Goal: Transaction & Acquisition: Download file/media

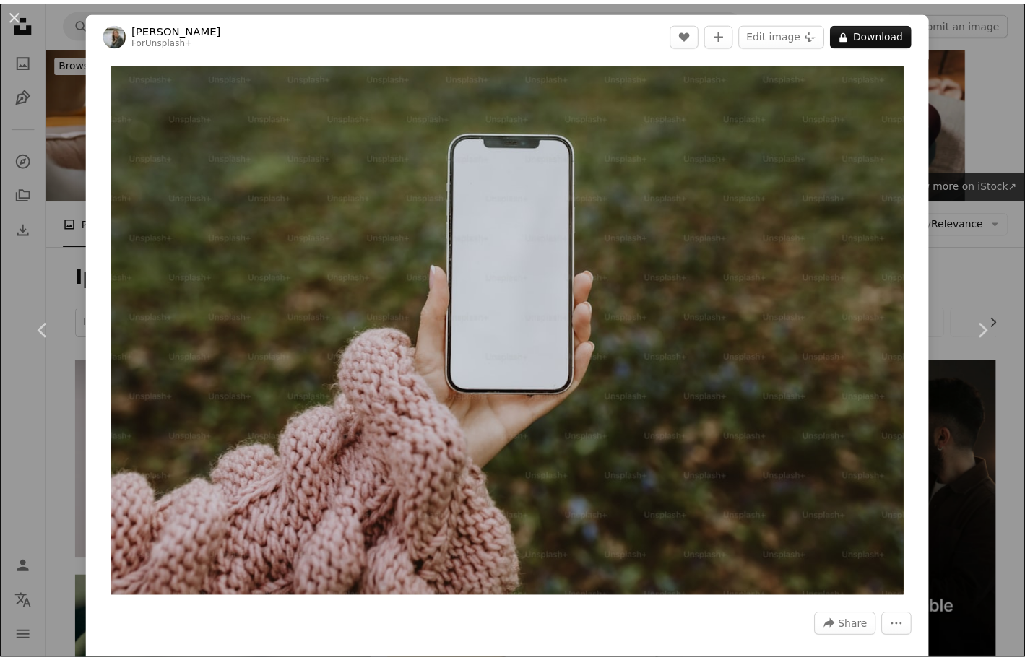
scroll to position [18198, 0]
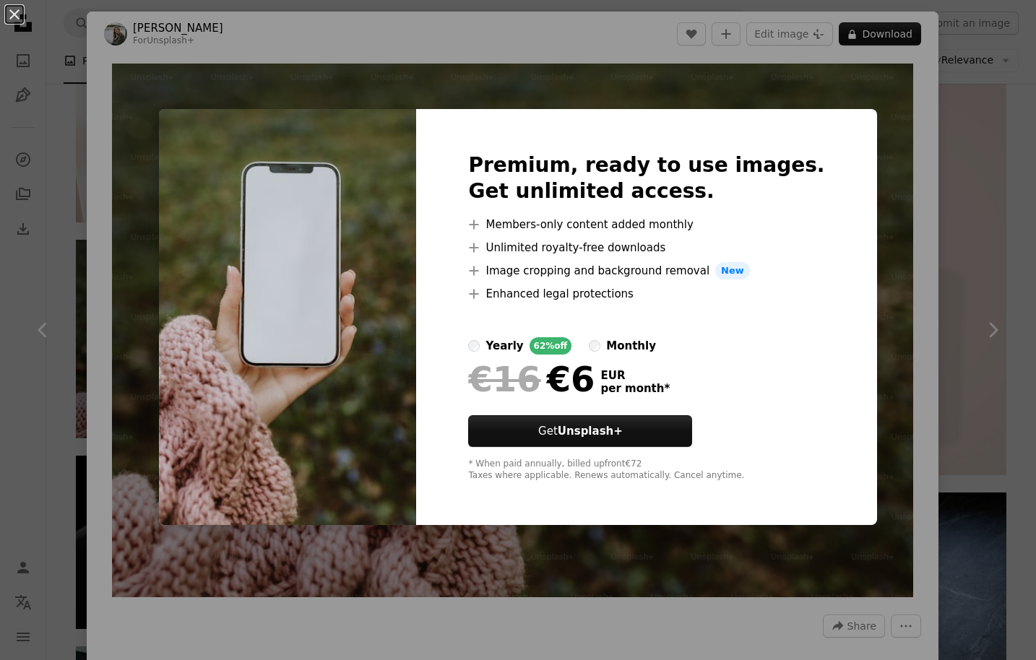
drag, startPoint x: 983, startPoint y: 208, endPoint x: 949, endPoint y: 230, distance: 40.7
click at [983, 208] on div "An X shape Premium, ready to use images. Get unlimited access. A plus sign Memb…" at bounding box center [518, 330] width 1036 height 660
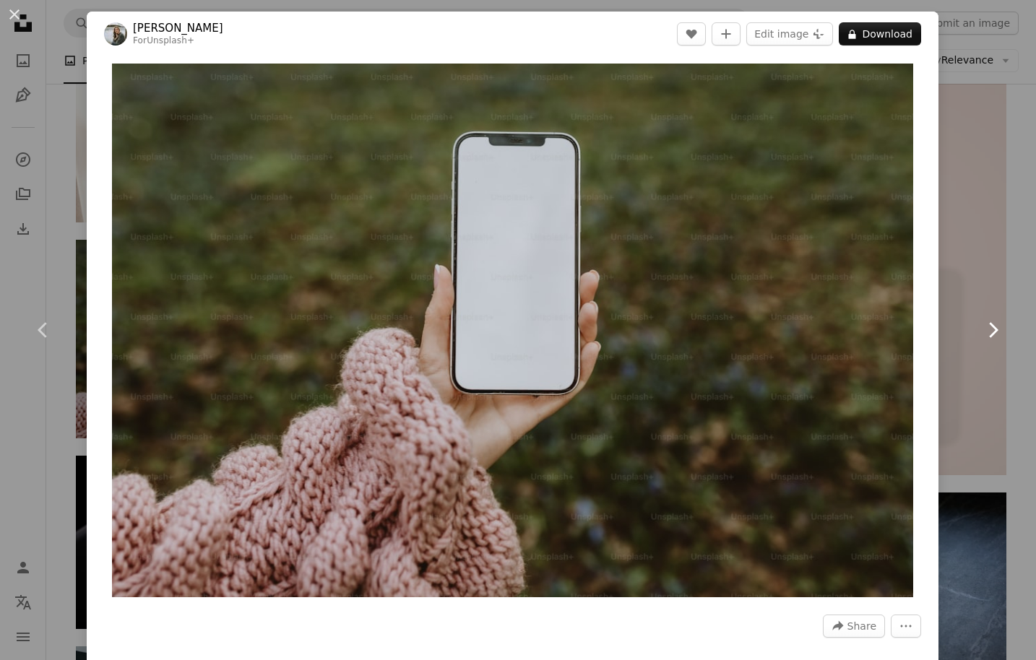
click at [949, 288] on link "Chevron right" at bounding box center [992, 330] width 87 height 139
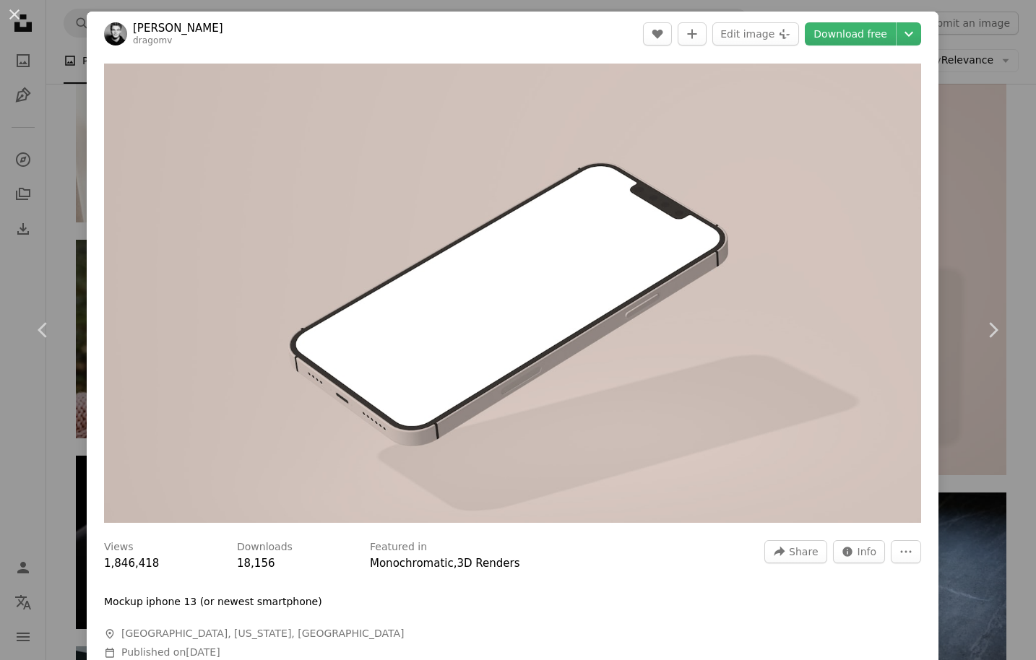
click at [43, 25] on div "An X shape Chevron left Chevron right [PERSON_NAME] dragomv A heart A plus sign…" at bounding box center [518, 330] width 1036 height 660
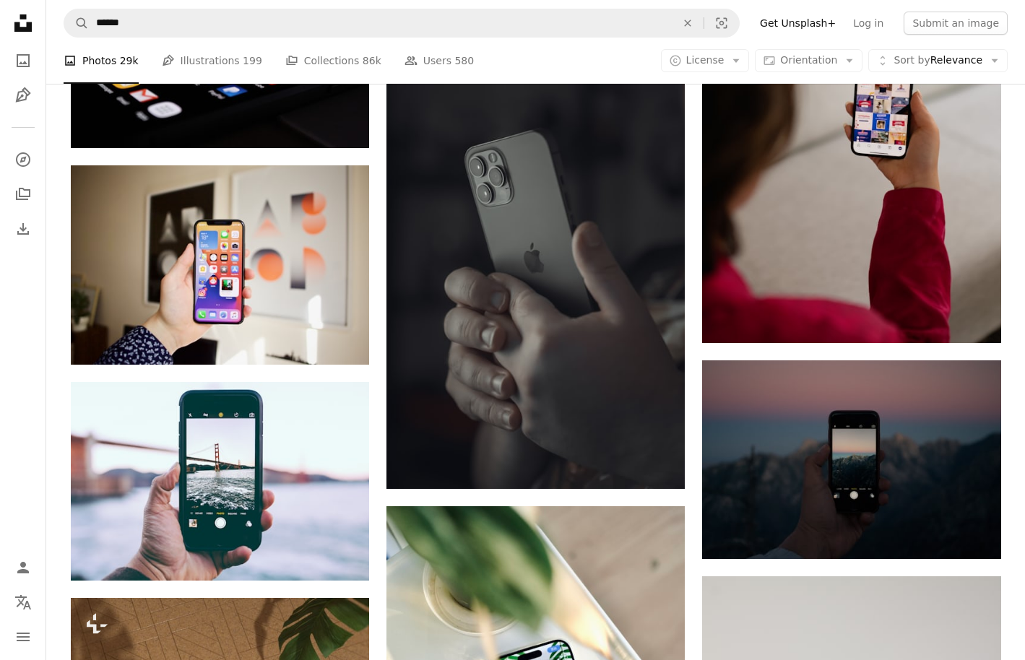
scroll to position [19902, 0]
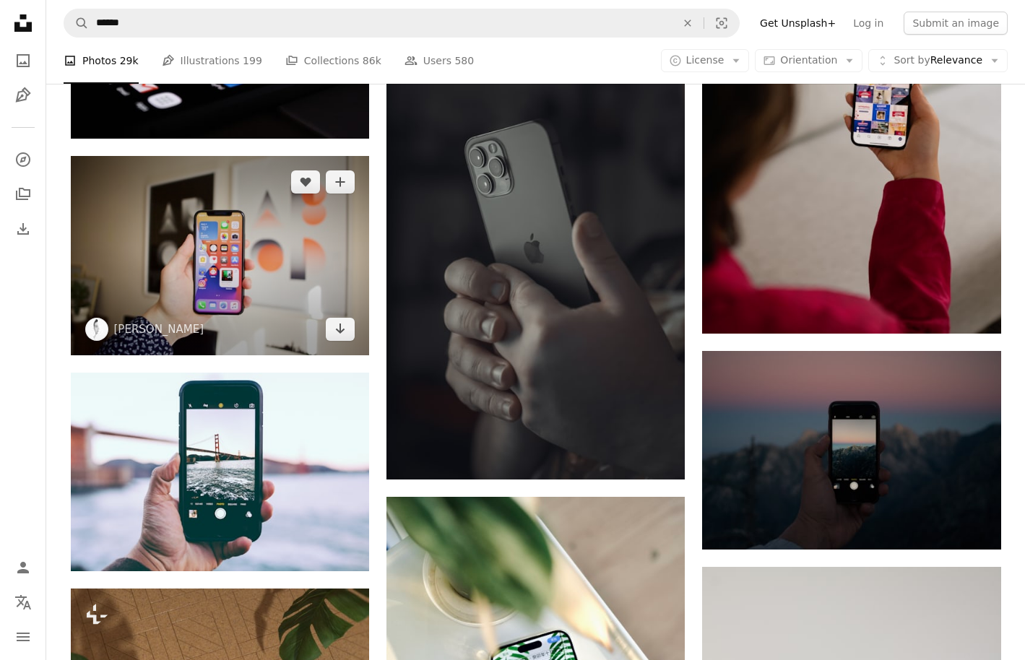
click at [339, 247] on img at bounding box center [220, 255] width 298 height 199
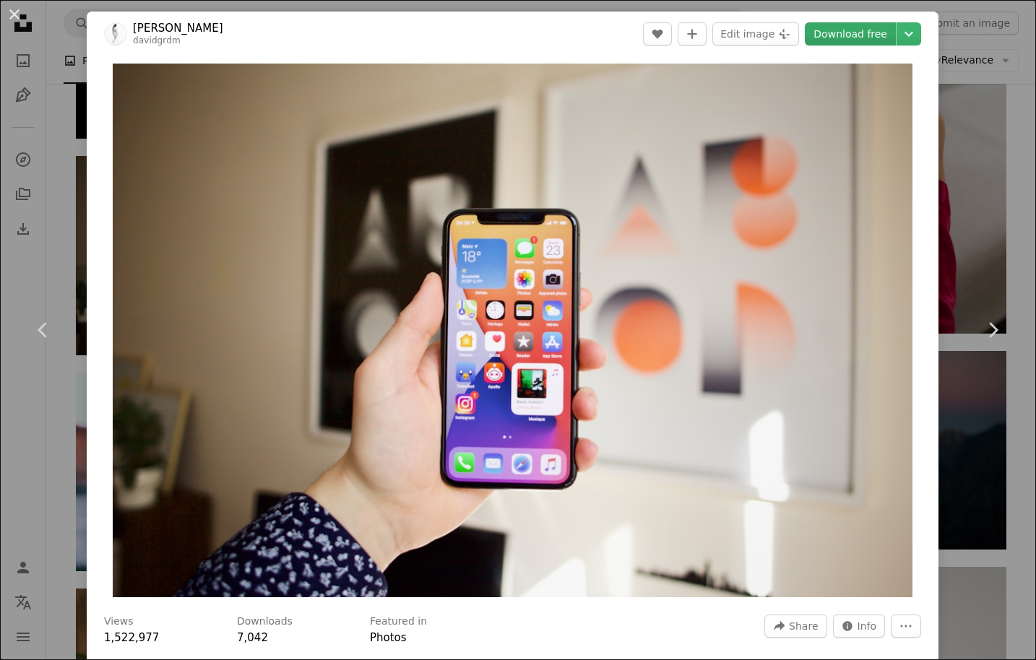
click at [836, 34] on link "Download free" at bounding box center [850, 33] width 91 height 23
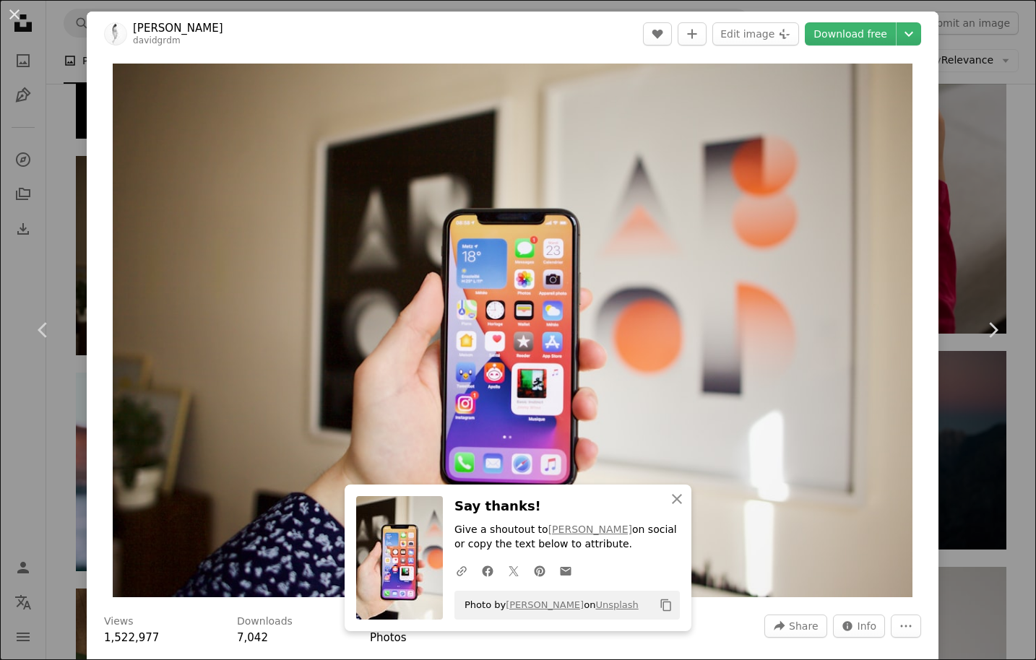
click at [983, 9] on div "An X shape Chevron left Chevron right An X shape Close Say thanks! Give a shout…" at bounding box center [518, 330] width 1036 height 660
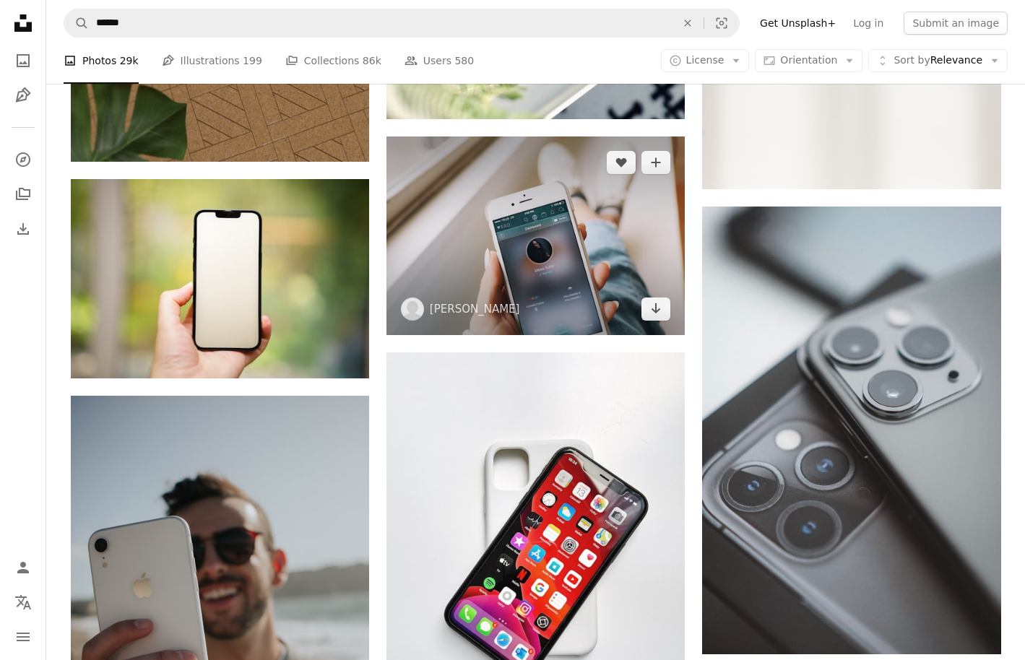
scroll to position [20644, 0]
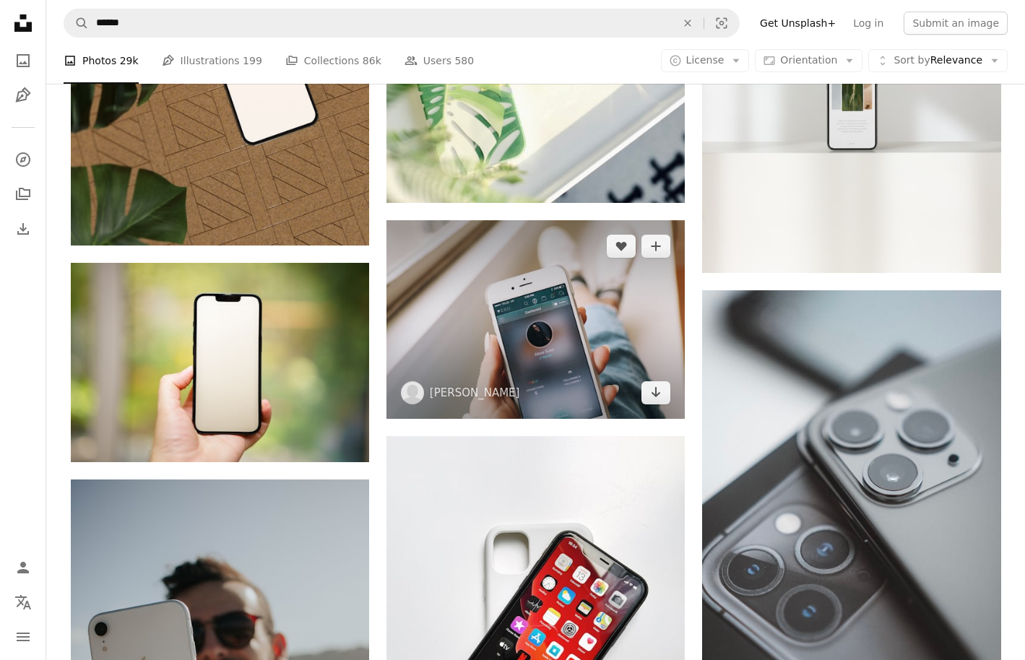
click at [610, 293] on img at bounding box center [536, 319] width 298 height 199
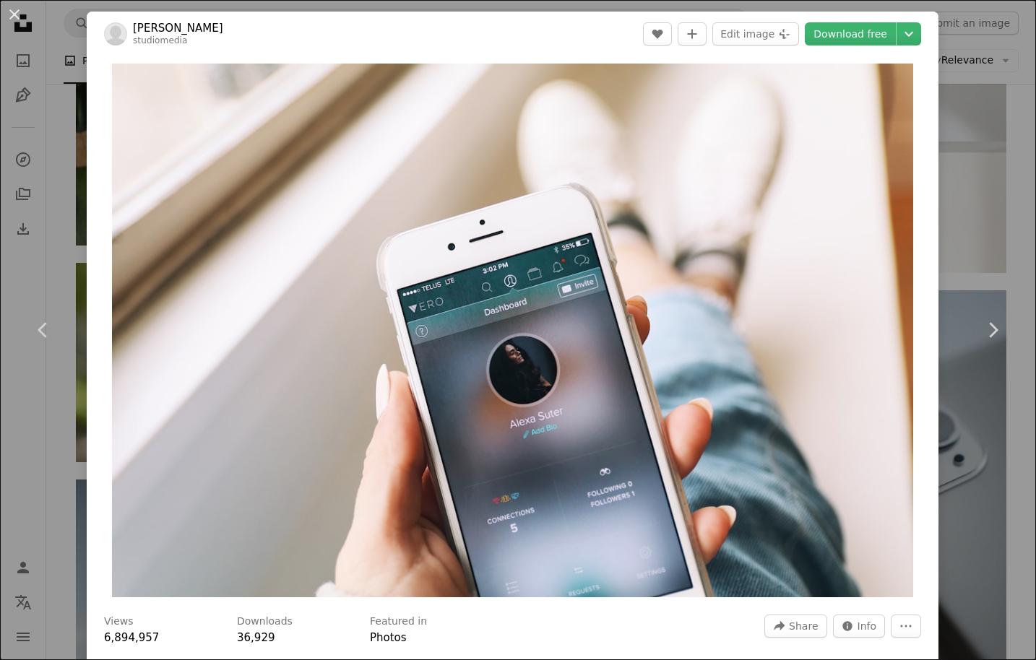
drag, startPoint x: 847, startPoint y: 33, endPoint x: 874, endPoint y: 59, distance: 37.8
click at [847, 33] on link "Download free" at bounding box center [850, 33] width 91 height 23
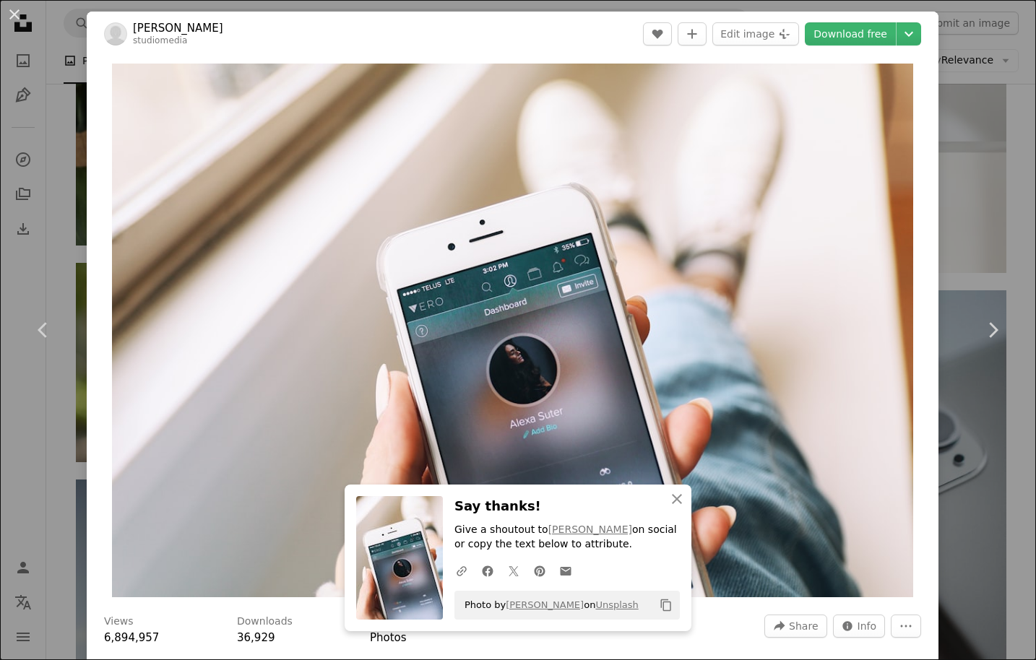
click at [993, 136] on div "An X shape Chevron left Chevron right An X shape Close Say thanks! Give a shout…" at bounding box center [518, 330] width 1036 height 660
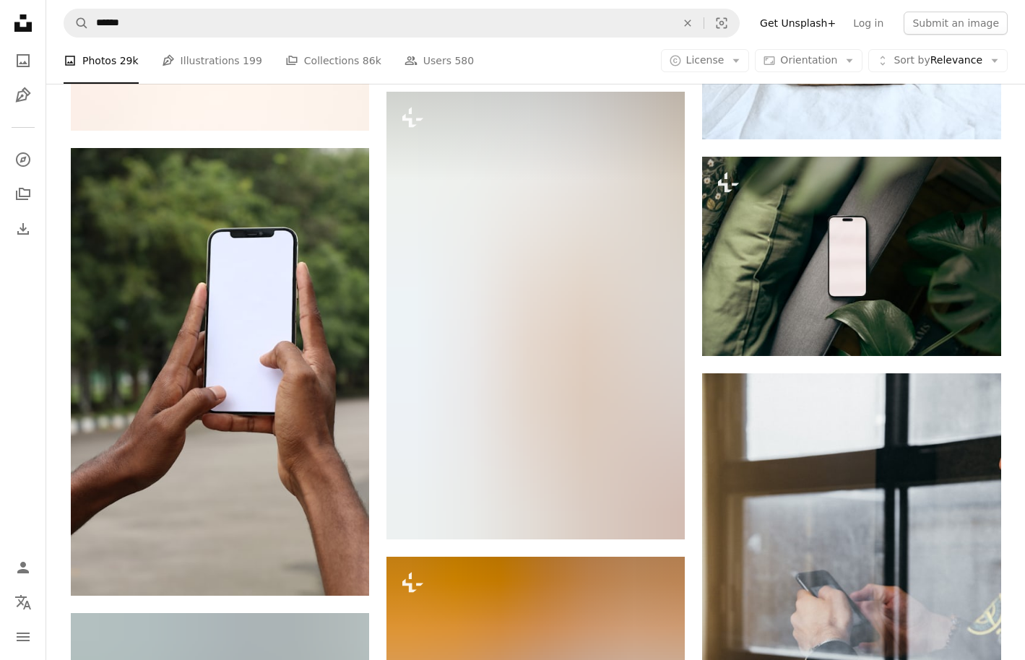
scroll to position [22142, 0]
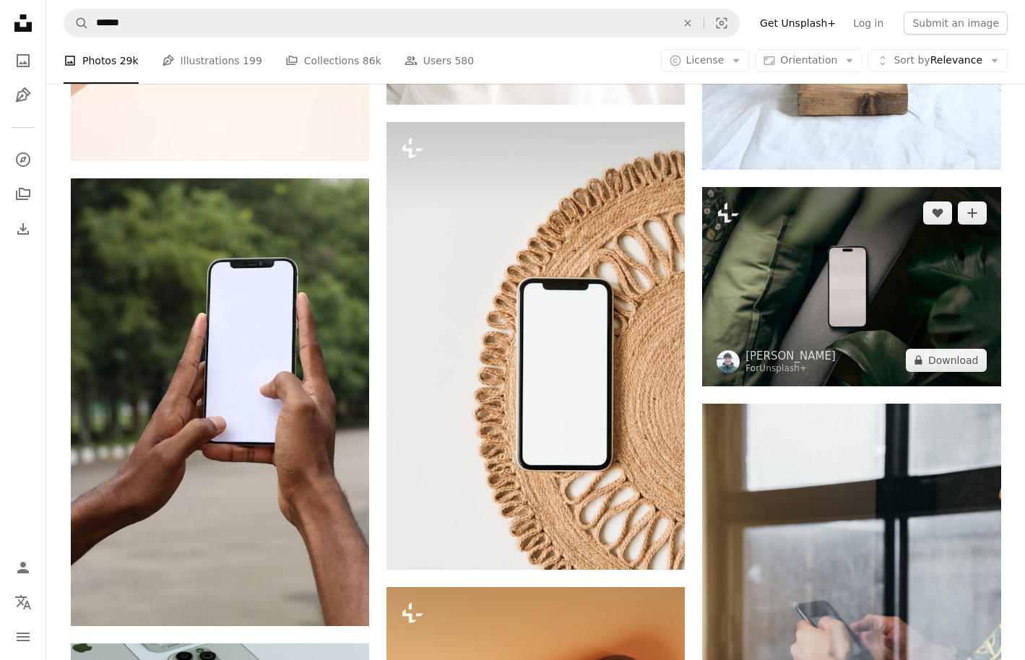
click at [890, 283] on img at bounding box center [851, 286] width 298 height 199
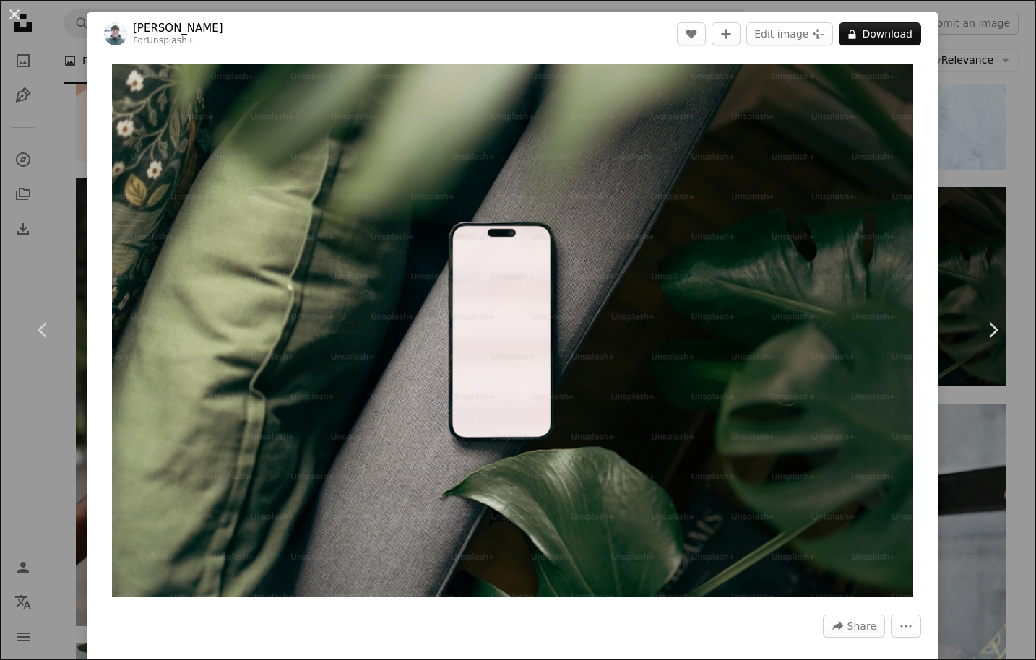
click at [1003, 191] on div "An X shape Chevron left Chevron right [PERSON_NAME] For Unsplash+ A heart A plu…" at bounding box center [518, 330] width 1036 height 660
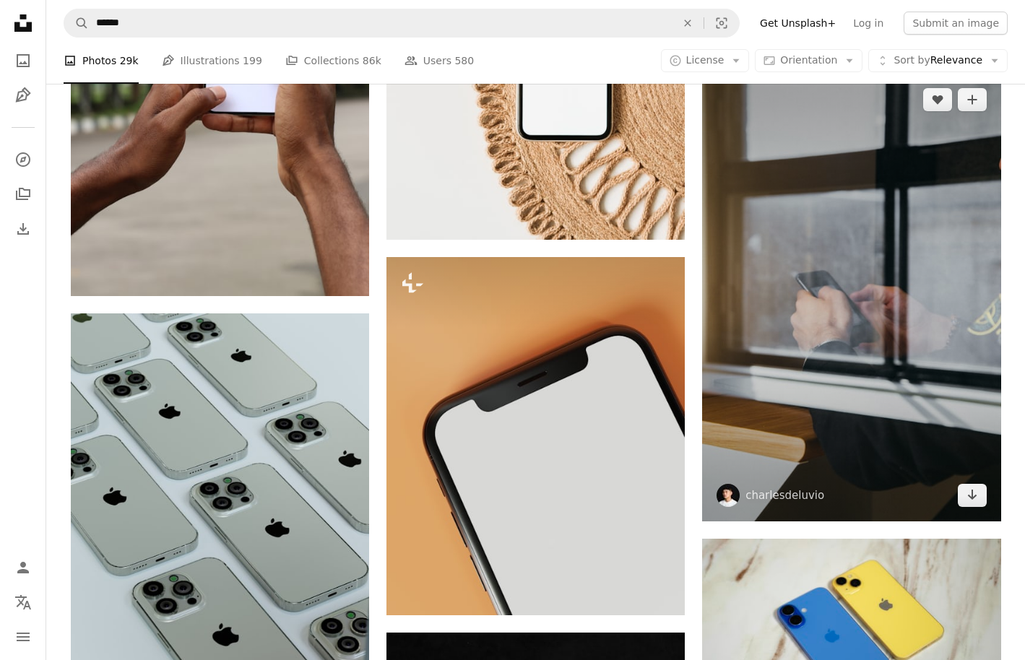
scroll to position [22800, 0]
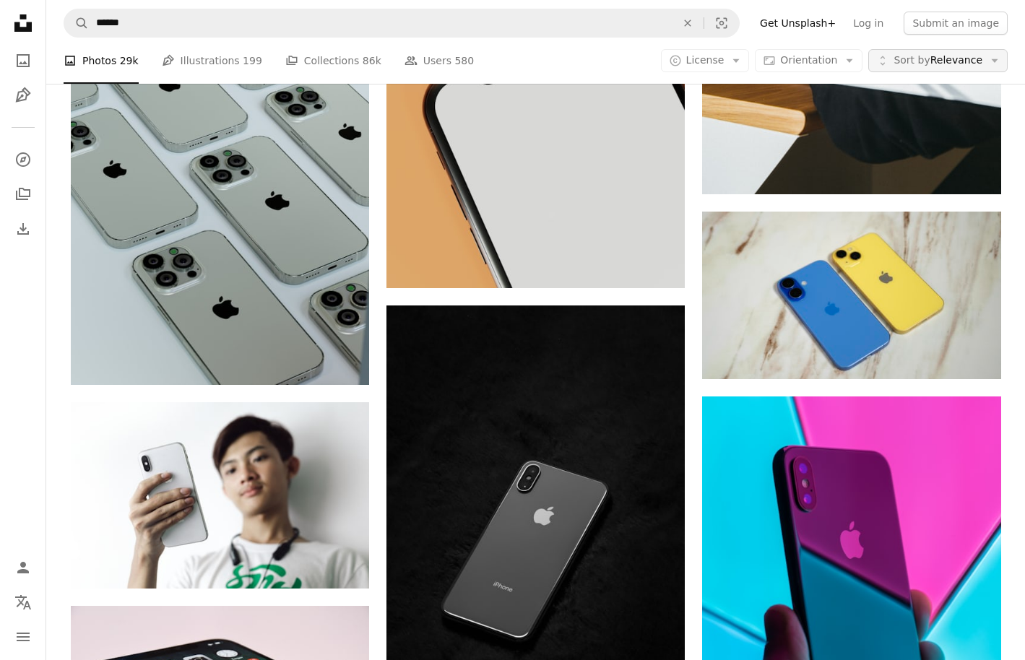
click at [988, 55] on icon "Arrow down" at bounding box center [994, 60] width 13 height 13
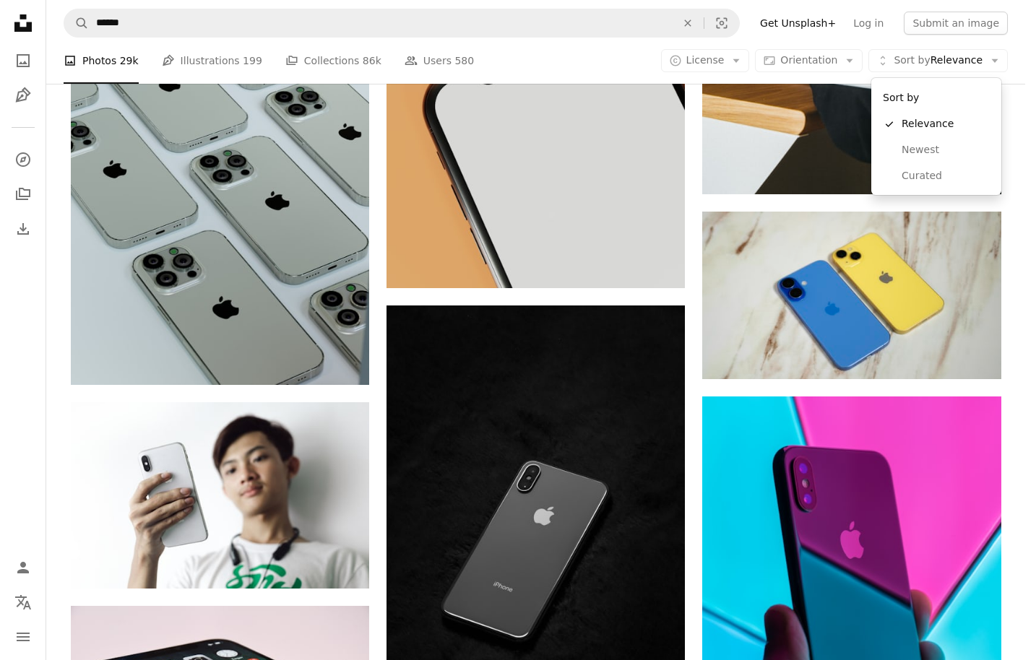
click at [624, 66] on body "A X shape Unsplash uses cookies and similar technologies to secure our site, pr…" at bounding box center [512, 330] width 1025 height 660
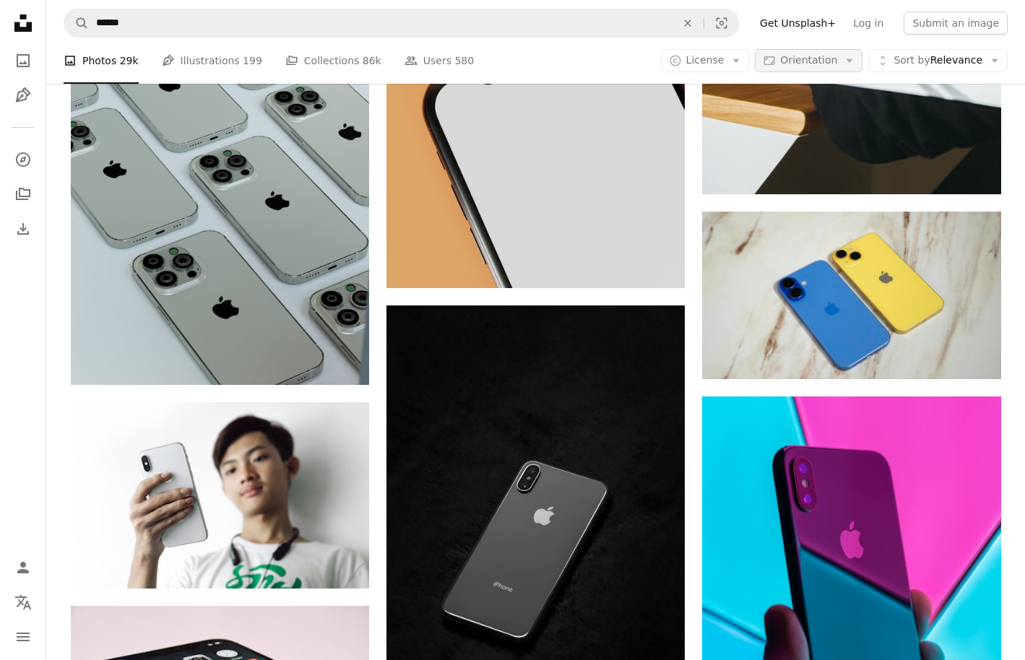
click at [790, 57] on span "Orientation" at bounding box center [808, 60] width 57 height 12
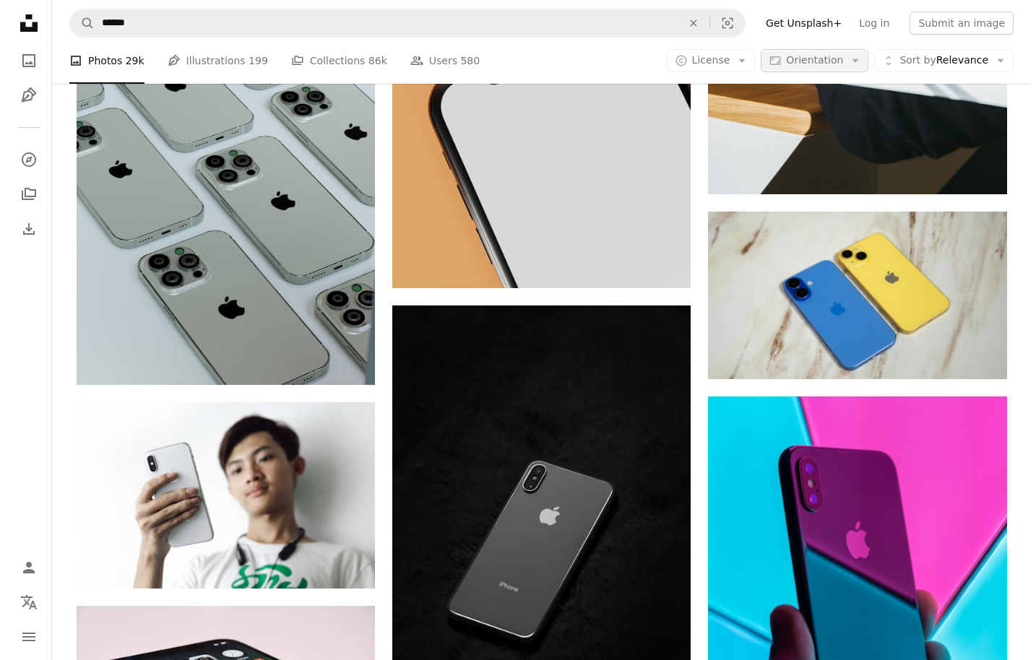
scroll to position [0, 0]
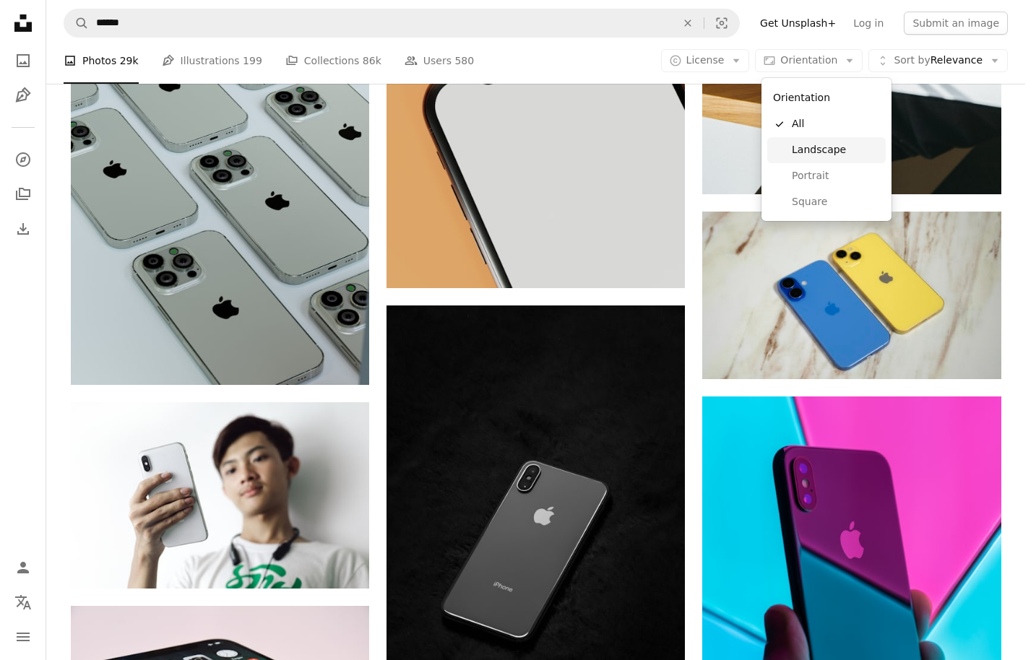
click at [834, 152] on span "Landscape" at bounding box center [836, 150] width 88 height 14
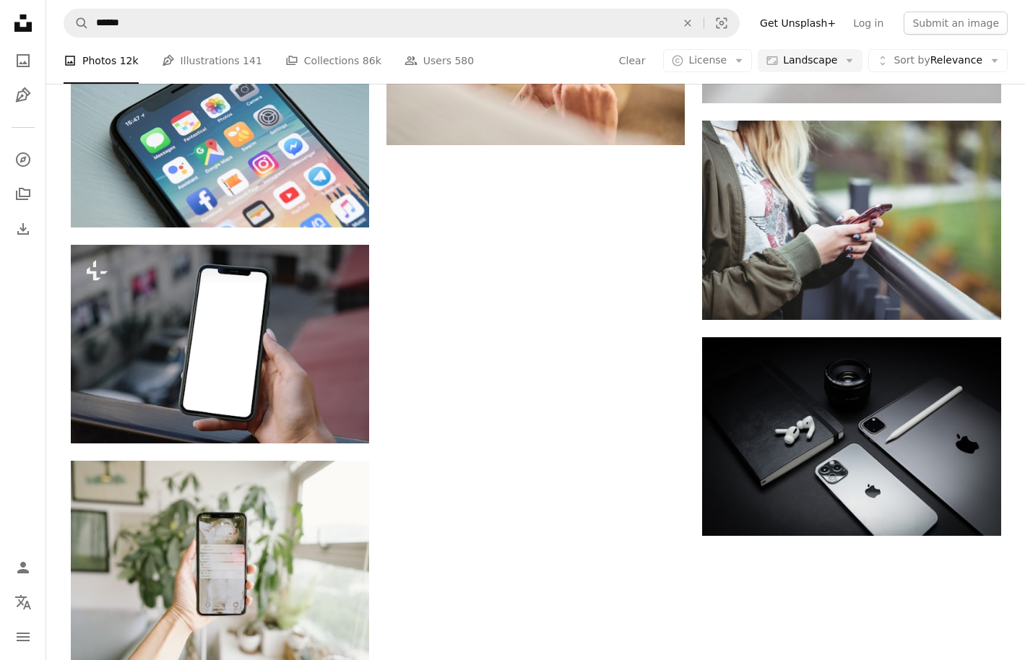
scroll to position [1357, 0]
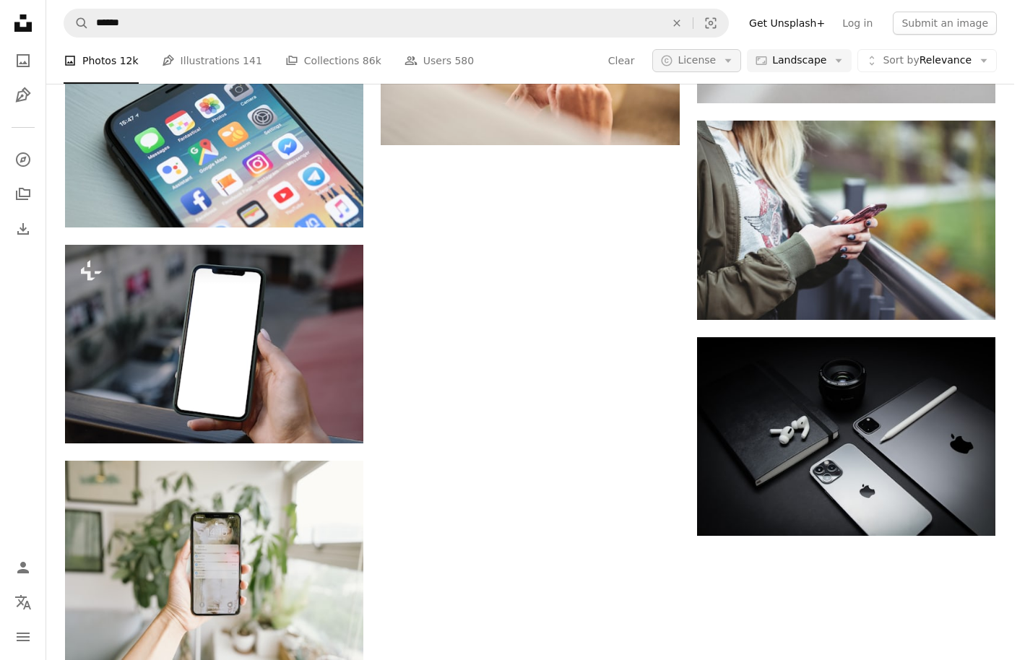
click at [716, 61] on span "License" at bounding box center [697, 60] width 38 height 12
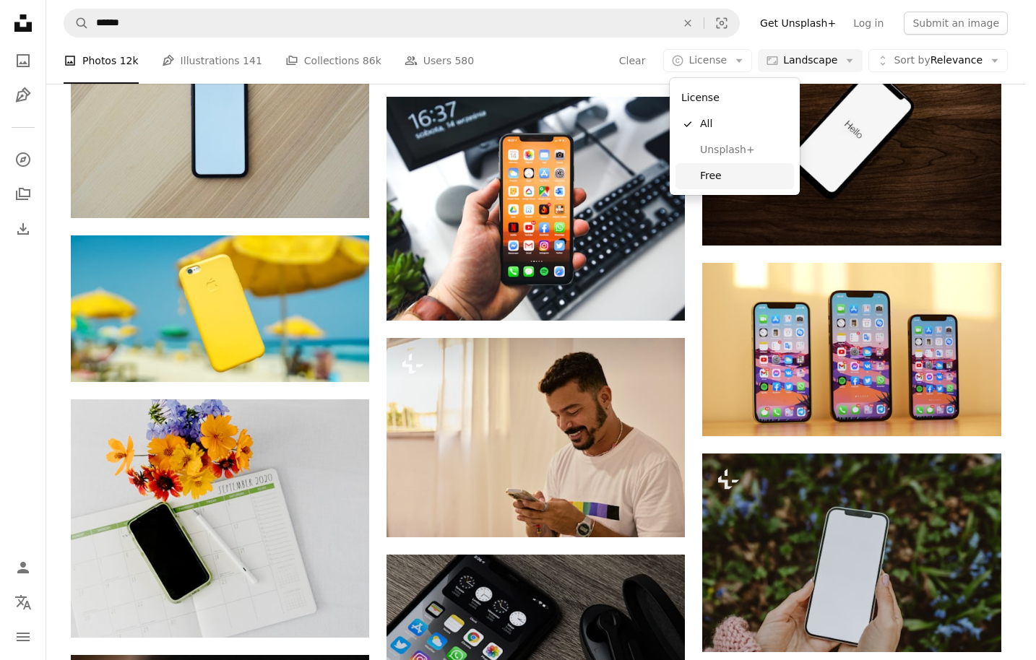
drag, startPoint x: 716, startPoint y: 178, endPoint x: 715, endPoint y: 186, distance: 7.3
click at [716, 178] on span "Free" at bounding box center [744, 176] width 88 height 14
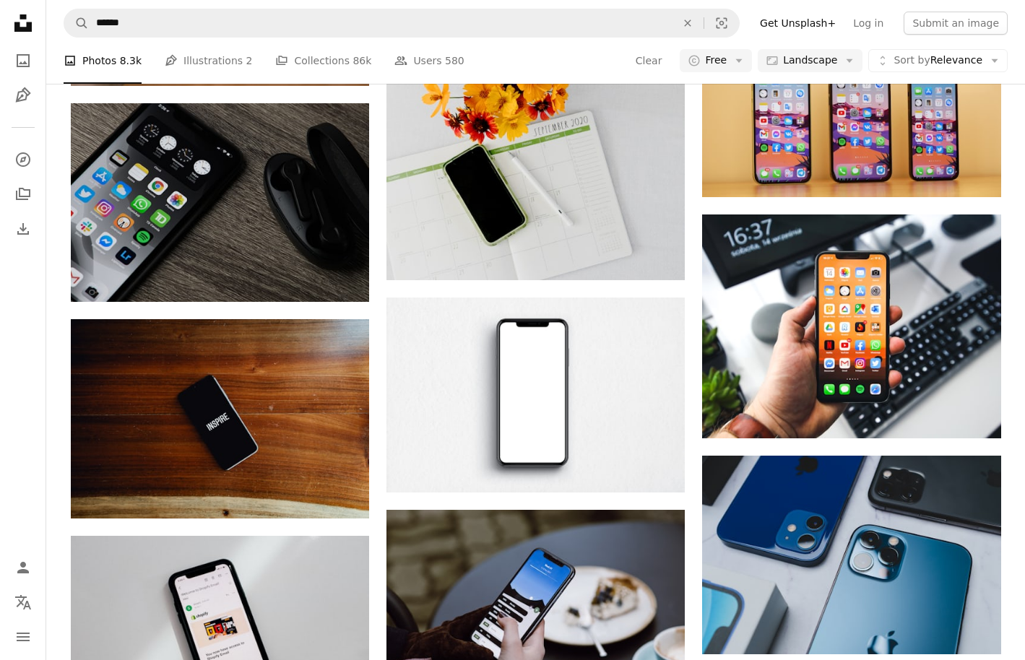
scroll to position [28191, 0]
